Goal: Task Accomplishment & Management: Manage account settings

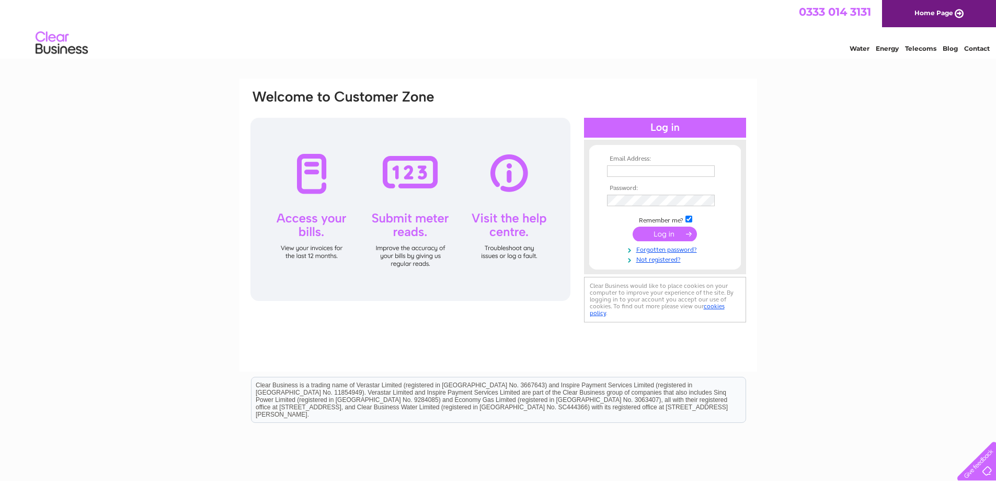
type input "roddythekeg@aol.com"
click at [664, 233] on input "submit" at bounding box center [665, 233] width 64 height 15
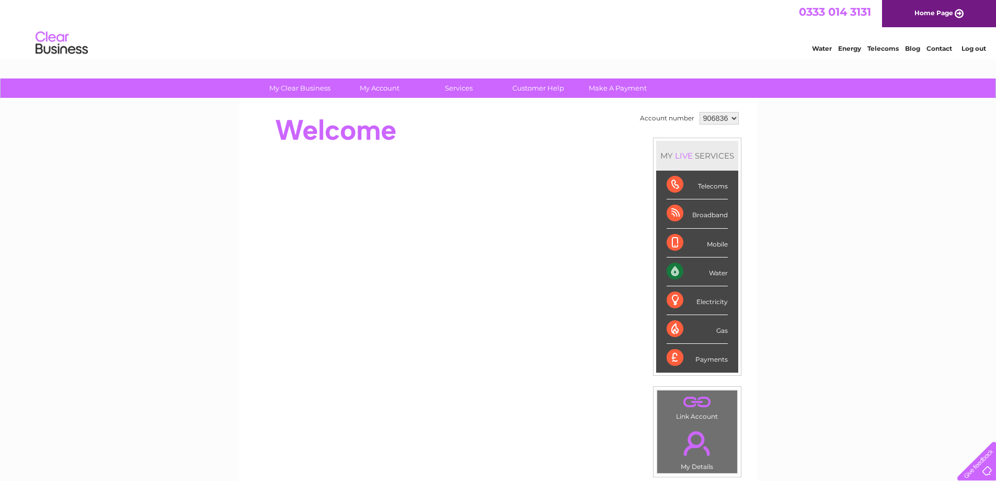
click at [705, 270] on div "Water" at bounding box center [697, 271] width 61 height 29
click at [824, 48] on link "Water" at bounding box center [822, 48] width 20 height 8
click at [700, 158] on div "MY LIVE SERVICES" at bounding box center [697, 156] width 82 height 30
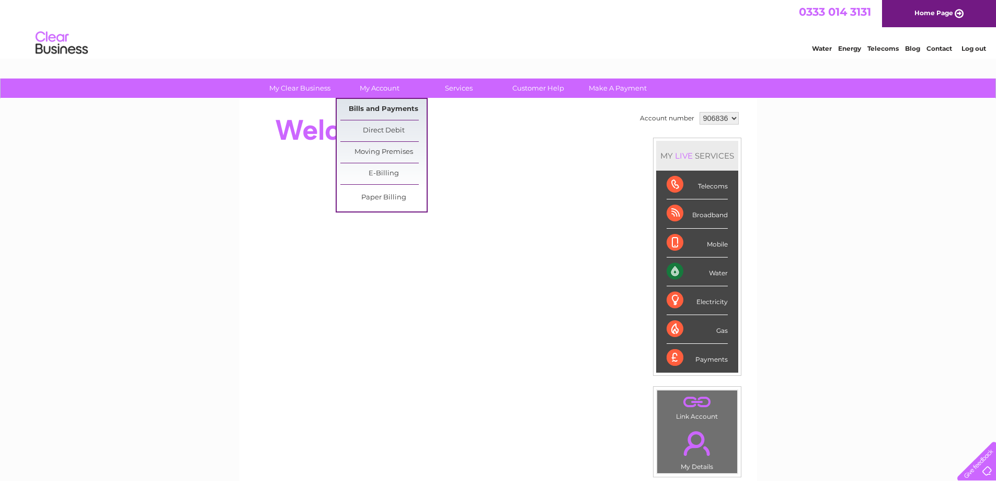
click at [369, 110] on link "Bills and Payments" at bounding box center [383, 109] width 86 height 21
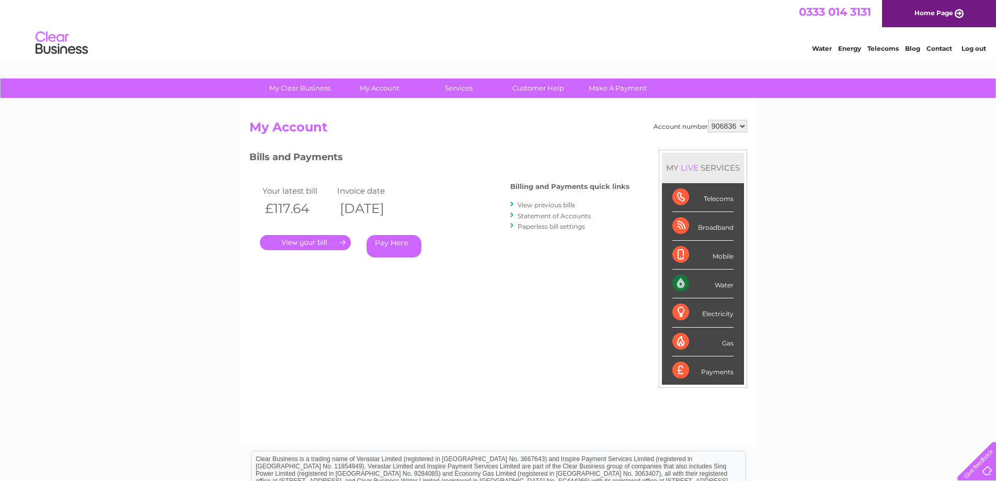
click at [310, 242] on link "." at bounding box center [305, 242] width 91 height 15
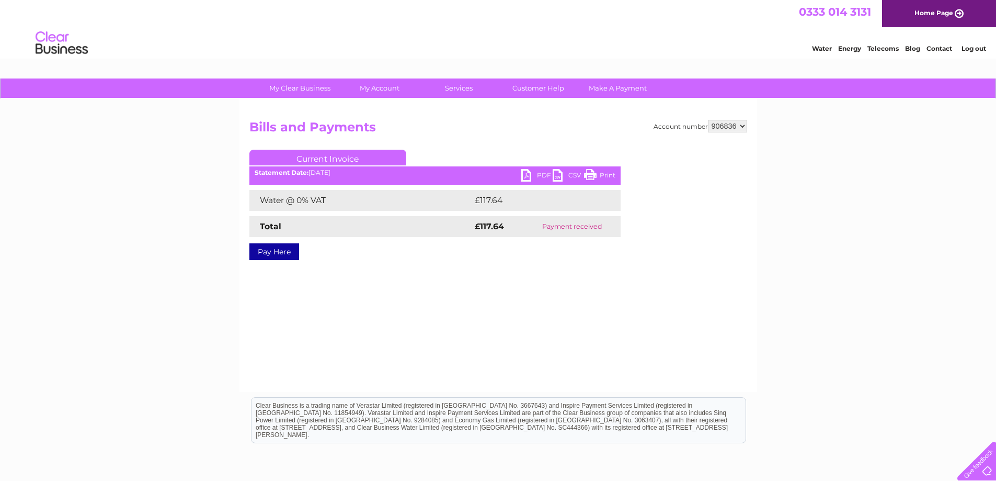
click at [526, 172] on link "PDF" at bounding box center [536, 176] width 31 height 15
